Goal: Navigation & Orientation: Find specific page/section

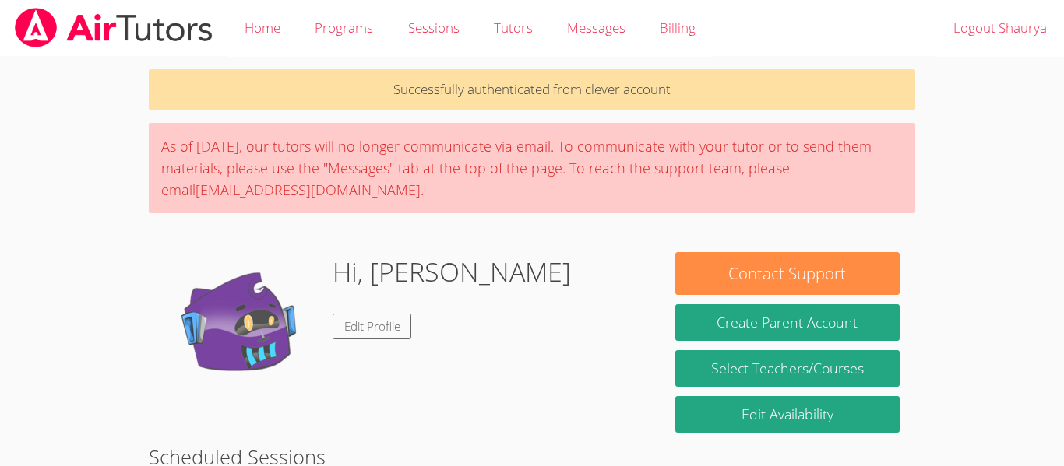
scroll to position [303, 0]
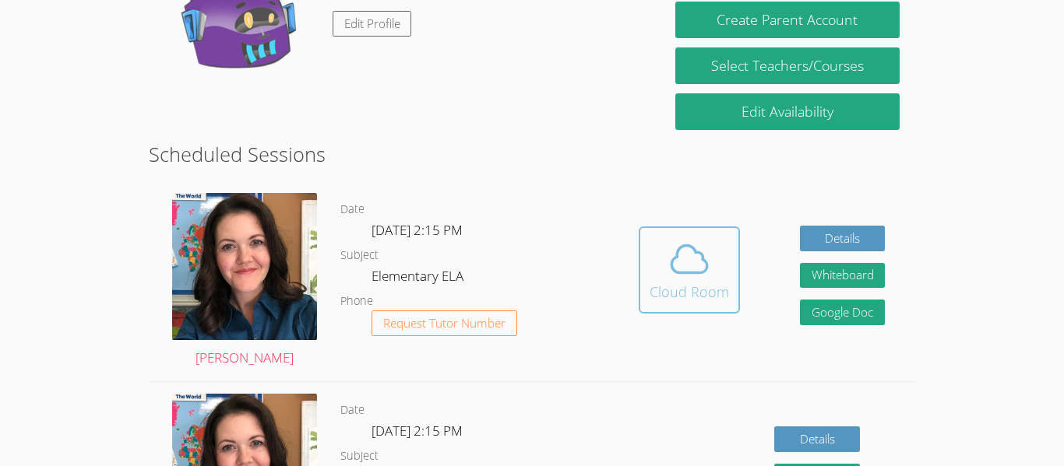
click at [692, 264] on icon at bounding box center [689, 259] width 44 height 44
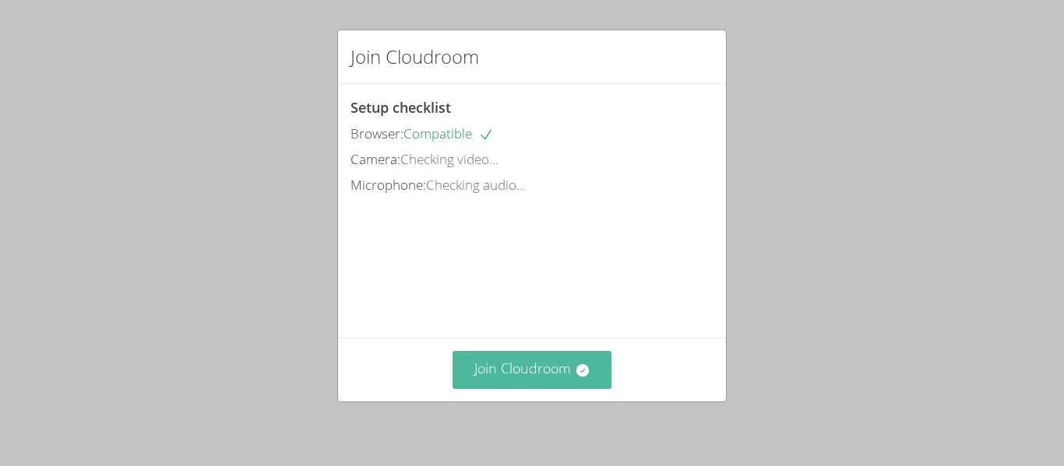
click at [538, 358] on button "Join Cloudroom" at bounding box center [532, 370] width 160 height 38
